Goal: Communication & Community: Answer question/provide support

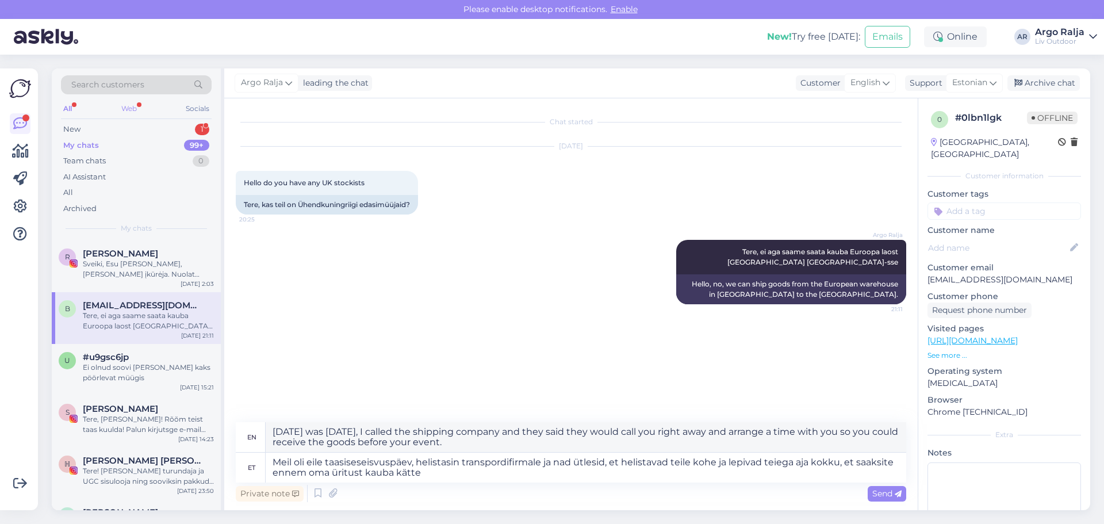
click at [126, 106] on div "Web" at bounding box center [129, 108] width 20 height 15
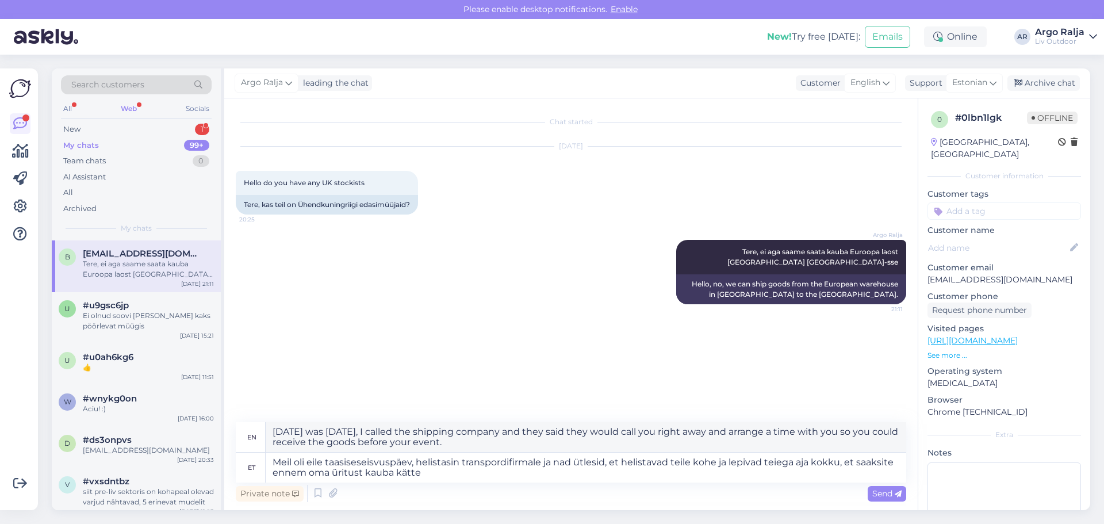
click at [124, 250] on span "[EMAIL_ADDRESS][DOMAIN_NAME]" at bounding box center [143, 253] width 120 height 10
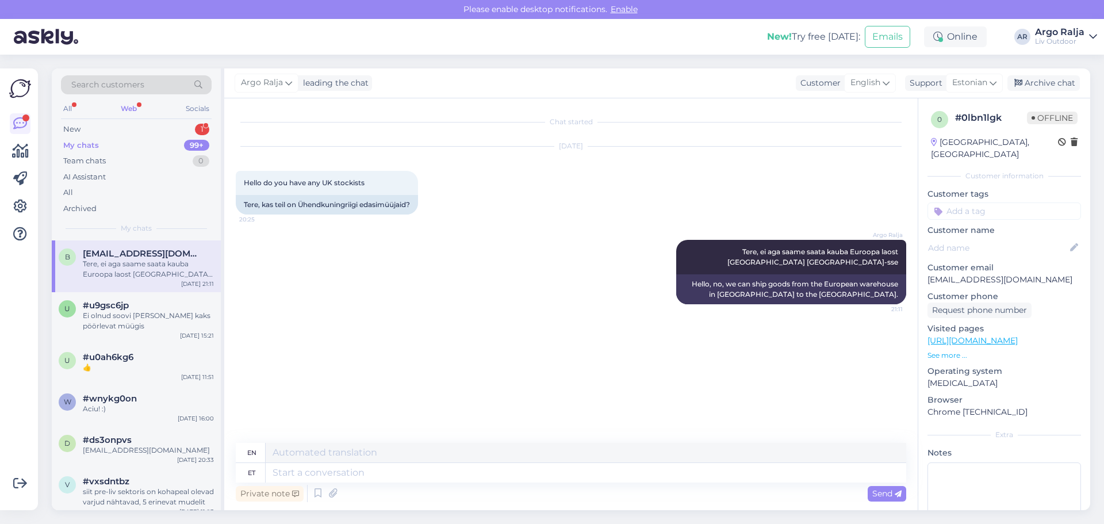
click at [89, 142] on div "My chats" at bounding box center [81, 146] width 36 height 12
click at [111, 268] on div "Tere, ei aga saame saata kauba Euroopa laost [GEOGRAPHIC_DATA] [GEOGRAPHIC_DATA…" at bounding box center [148, 269] width 131 height 21
click at [98, 146] on div "My chats" at bounding box center [81, 146] width 36 height 12
click at [131, 105] on div "Web" at bounding box center [128, 108] width 21 height 15
click at [201, 127] on div "1" at bounding box center [202, 130] width 14 height 12
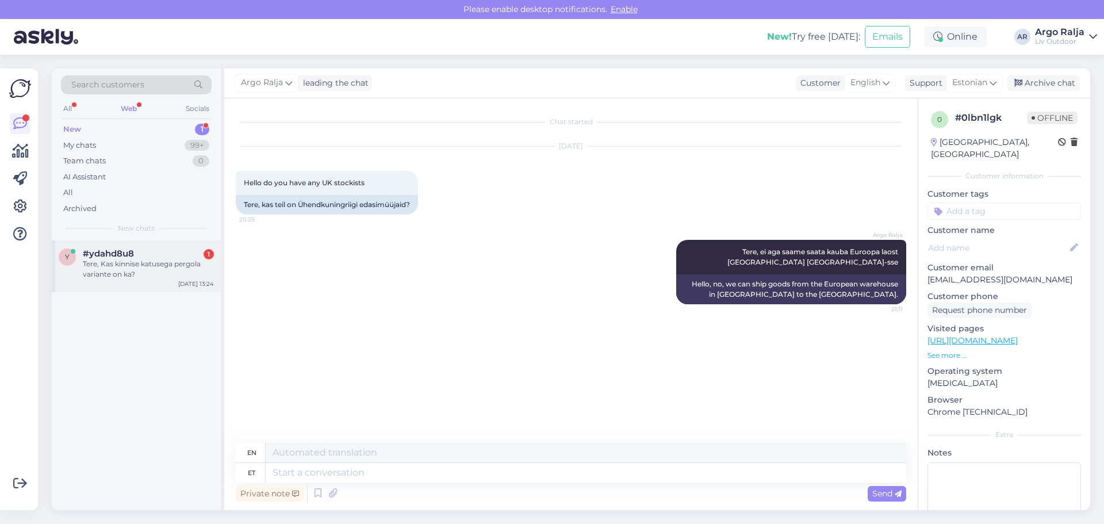
click at [129, 254] on span "#ydahd8u8" at bounding box center [108, 253] width 51 height 10
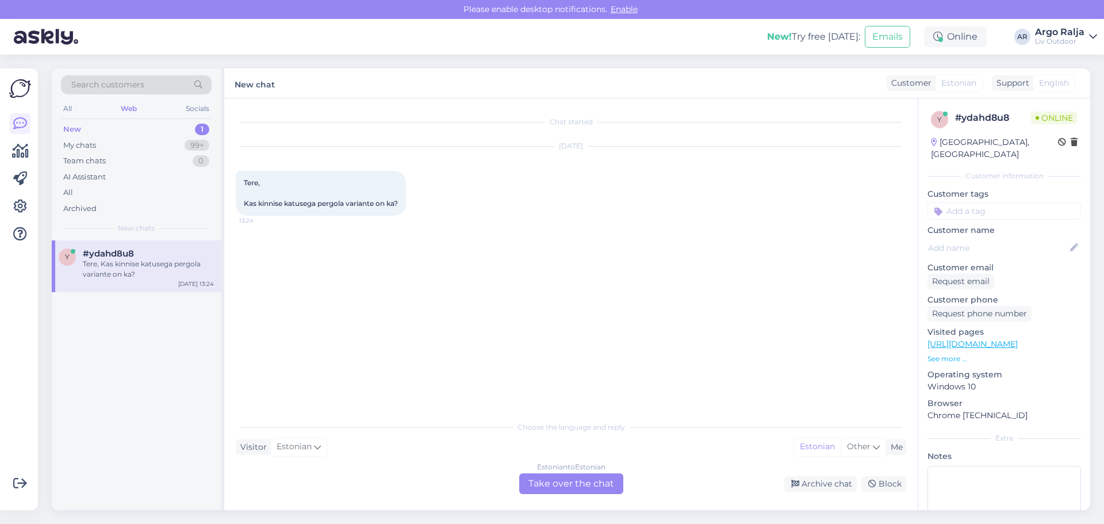
click at [554, 486] on div "Estonian to Estonian Take over the chat" at bounding box center [571, 483] width 104 height 21
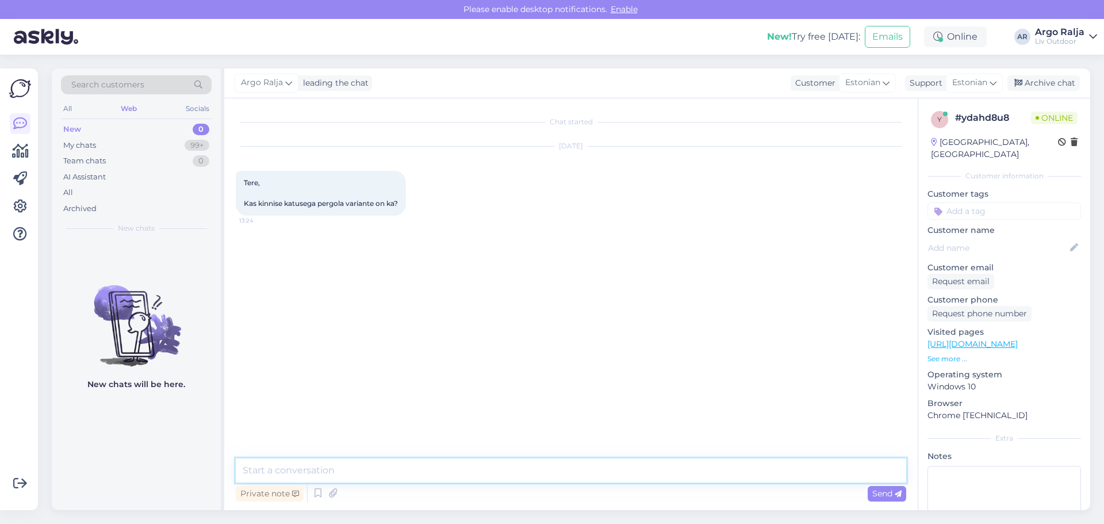
click at [431, 468] on textarea at bounding box center [571, 470] width 671 height 24
click at [266, 471] on textarea "Tere, kirjutage palun e-mail: [EMAIL_ADDRESS][DOMAIN_NAME]" at bounding box center [571, 470] width 671 height 24
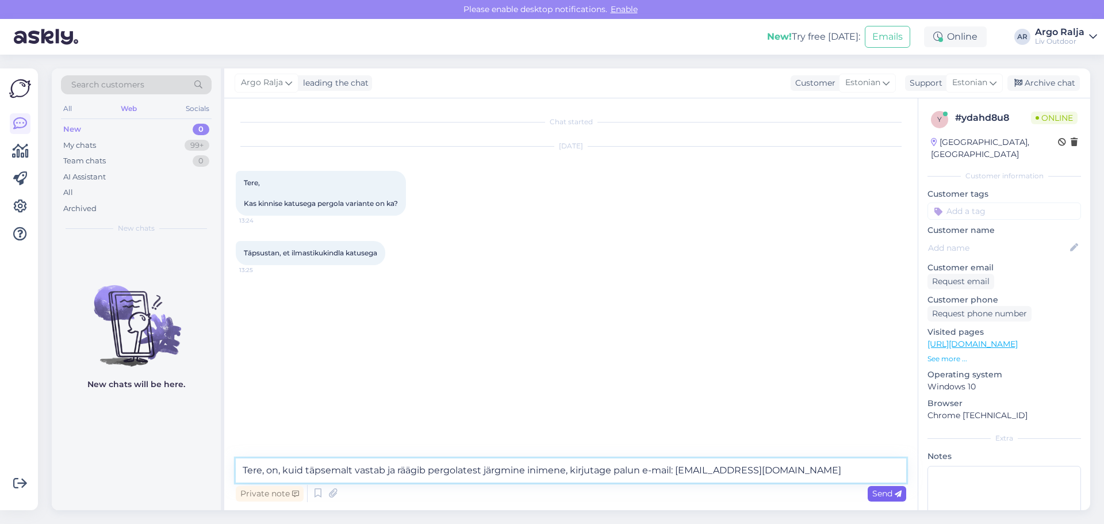
type textarea "Tere, on, kuid täpsemalt vastab ja räägib pergolatest järgmine inimene, kirjuta…"
click at [875, 495] on span "Send" at bounding box center [887, 493] width 29 height 10
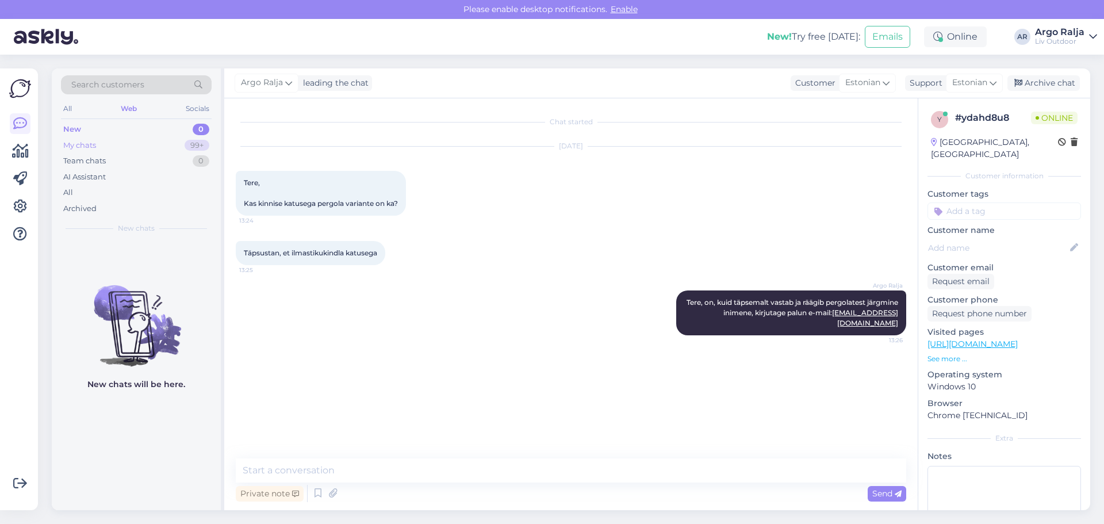
click at [128, 144] on div "My chats 99+" at bounding box center [136, 145] width 151 height 16
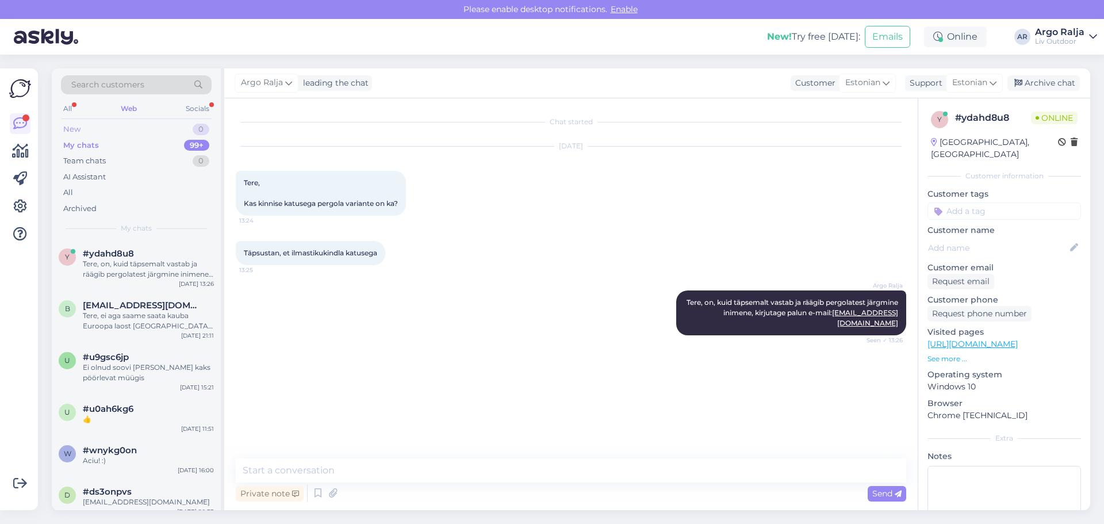
click at [79, 129] on div "New" at bounding box center [71, 130] width 17 height 12
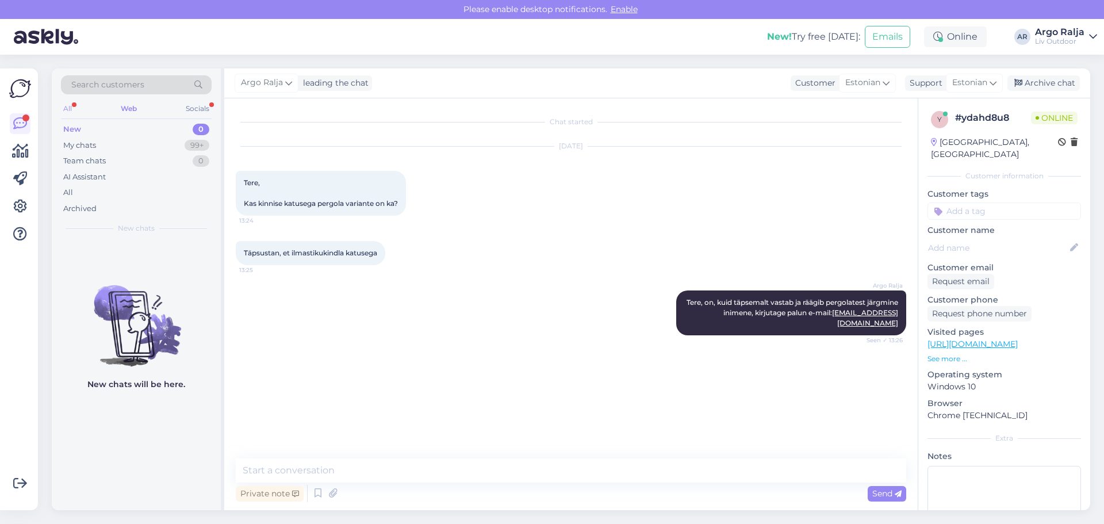
click at [74, 105] on div "All" at bounding box center [67, 108] width 13 height 15
click at [91, 143] on div "My chats" at bounding box center [79, 146] width 33 height 12
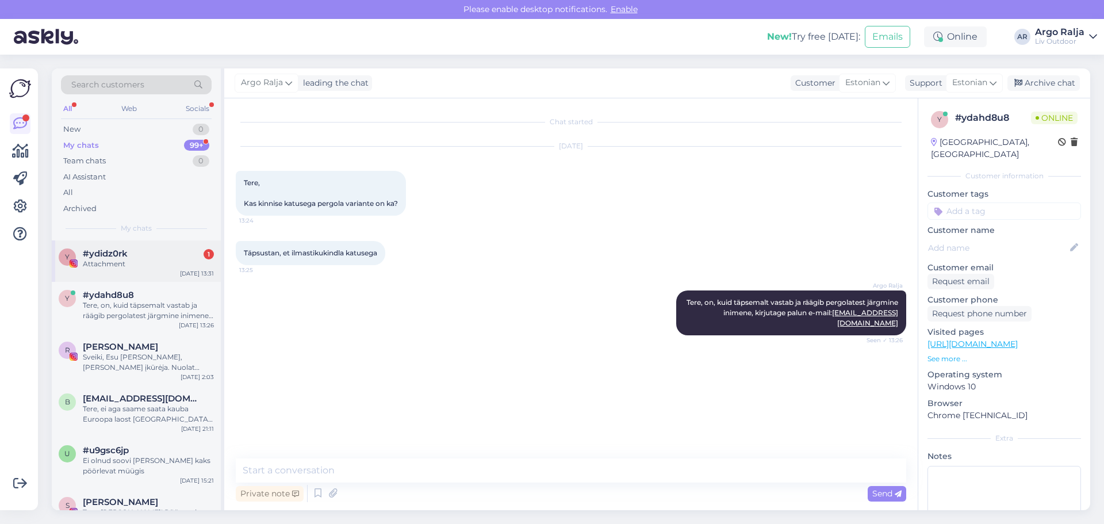
click at [159, 254] on div "#ydidz0rk 1" at bounding box center [148, 253] width 131 height 10
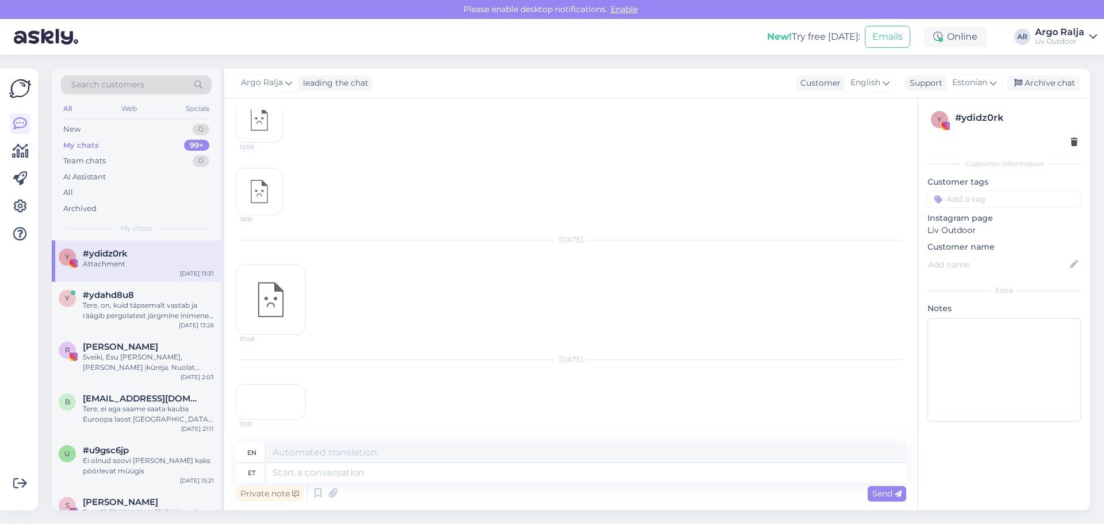
click at [293, 401] on div "13:31" at bounding box center [271, 402] width 70 height 36
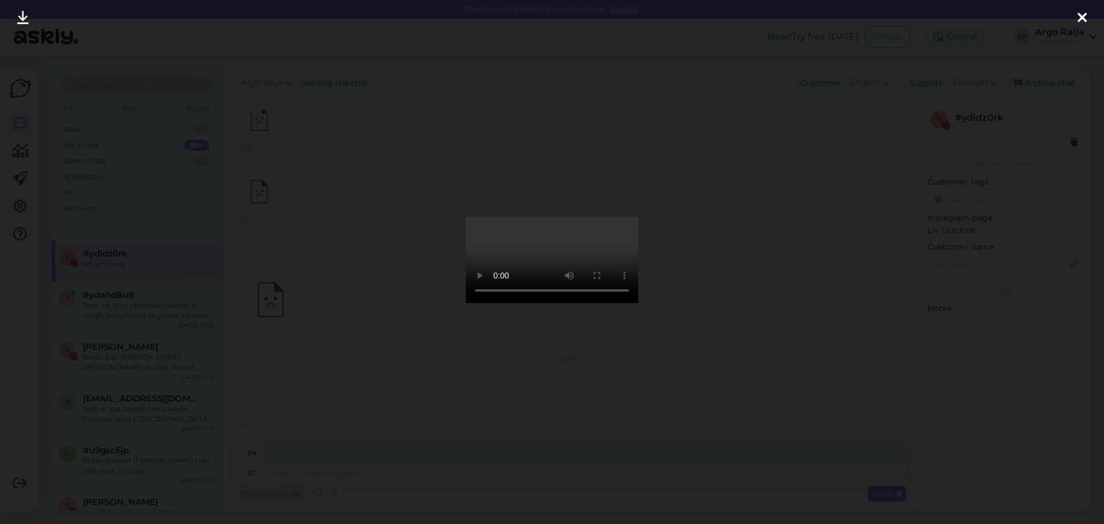
click at [1088, 17] on div at bounding box center [1082, 18] width 23 height 36
